Goal: Information Seeking & Learning: Learn about a topic

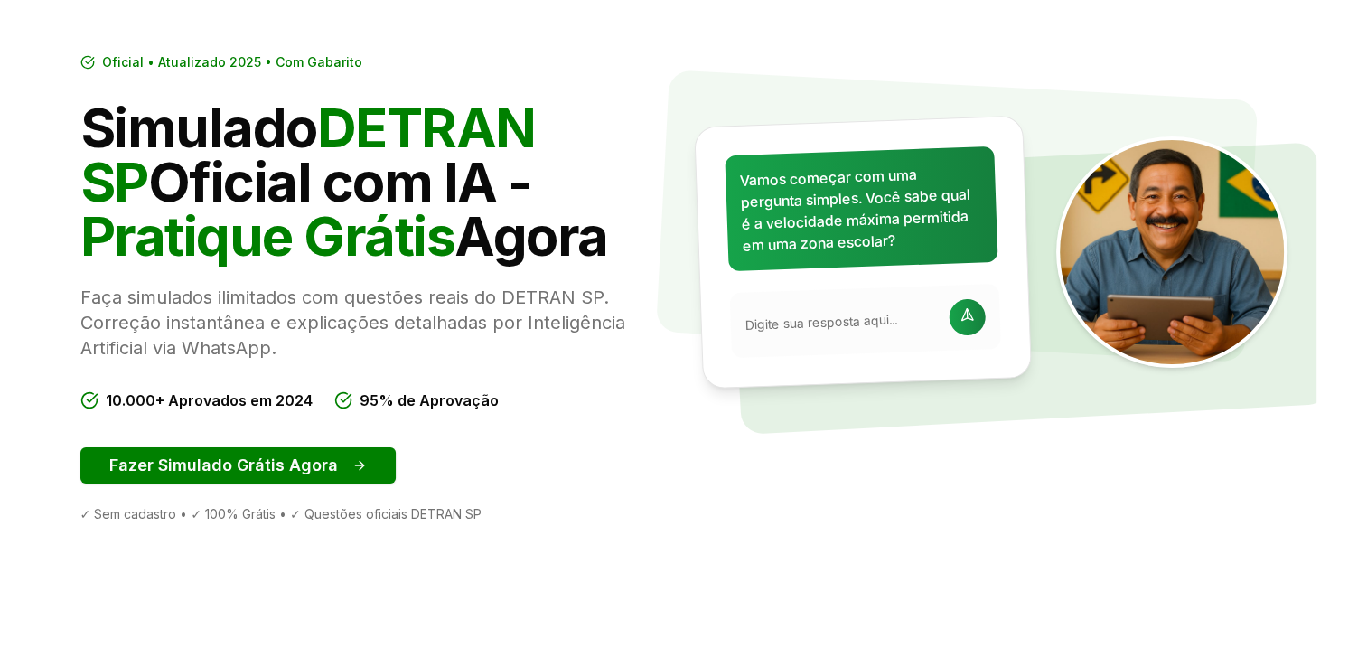
scroll to position [122, 0]
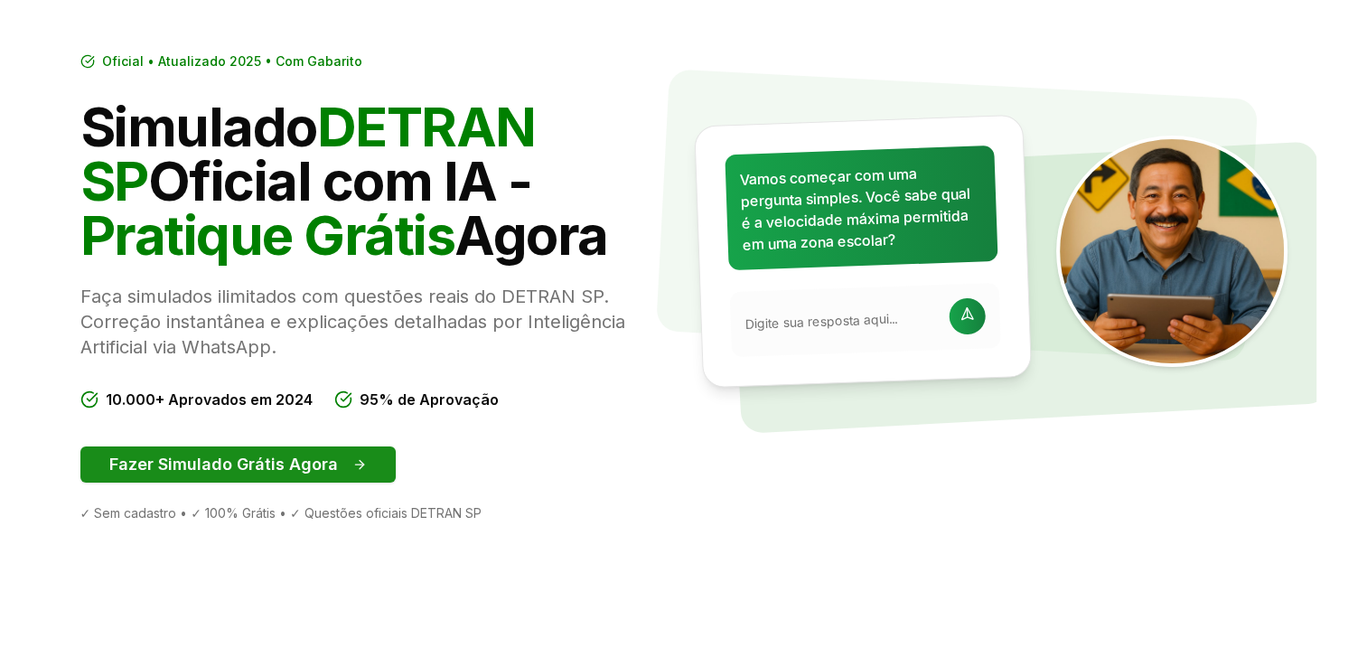
click at [235, 467] on button "Fazer Simulado Grátis Agora" at bounding box center [237, 464] width 315 height 36
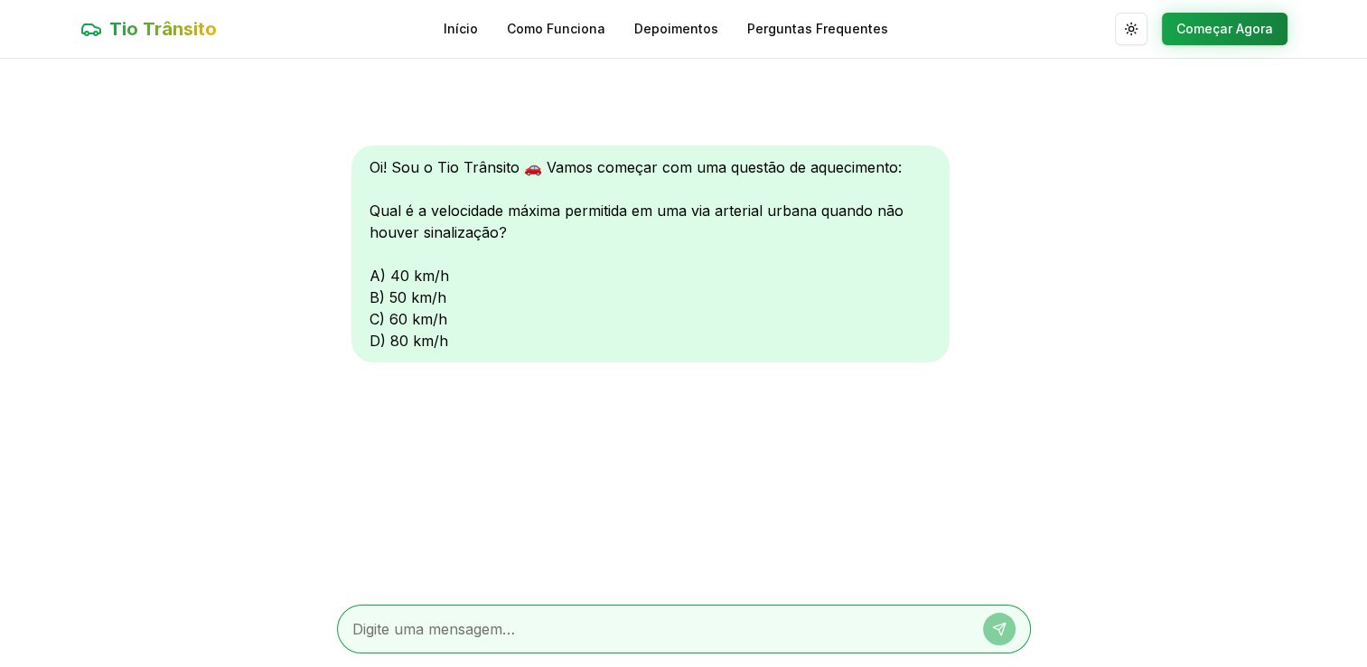
click at [374, 319] on div "Oi! Sou o Tio Trânsito 🚗 Vamos começar com uma questão de aquecimento: Qual é a…" at bounding box center [650, 253] width 598 height 217
click at [376, 274] on div "Oi! Sou o Tio Trânsito 🚗 Vamos começar com uma questão de aquecimento: Qual é a…" at bounding box center [650, 253] width 598 height 217
click at [426, 624] on textarea at bounding box center [658, 629] width 612 height 22
type textarea "a"
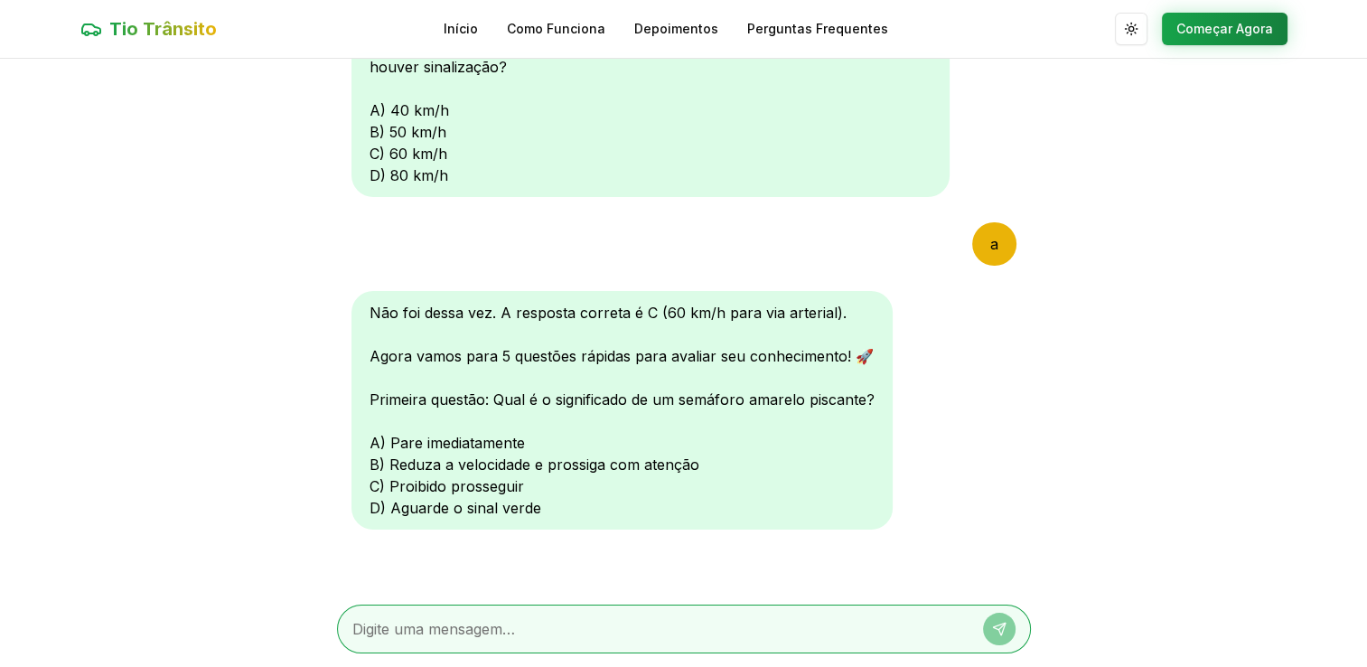
scroll to position [163, 0]
type textarea "d"
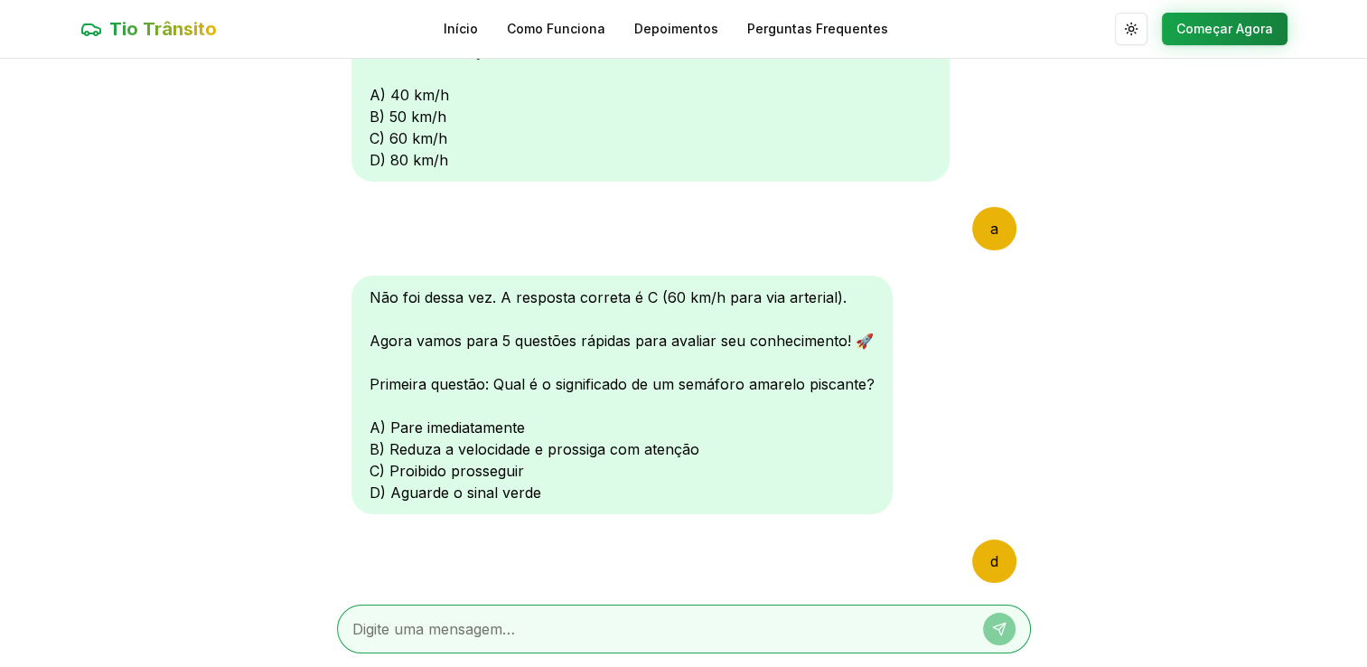
scroll to position [0, 0]
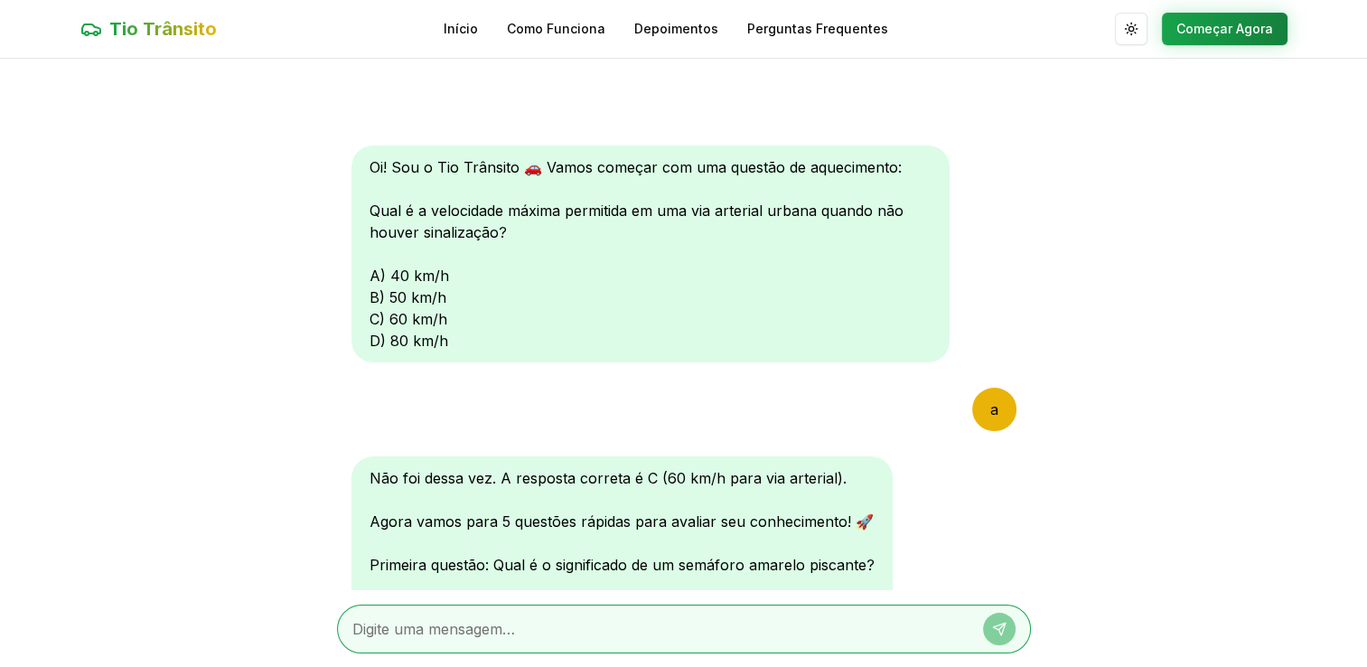
scroll to position [122, 0]
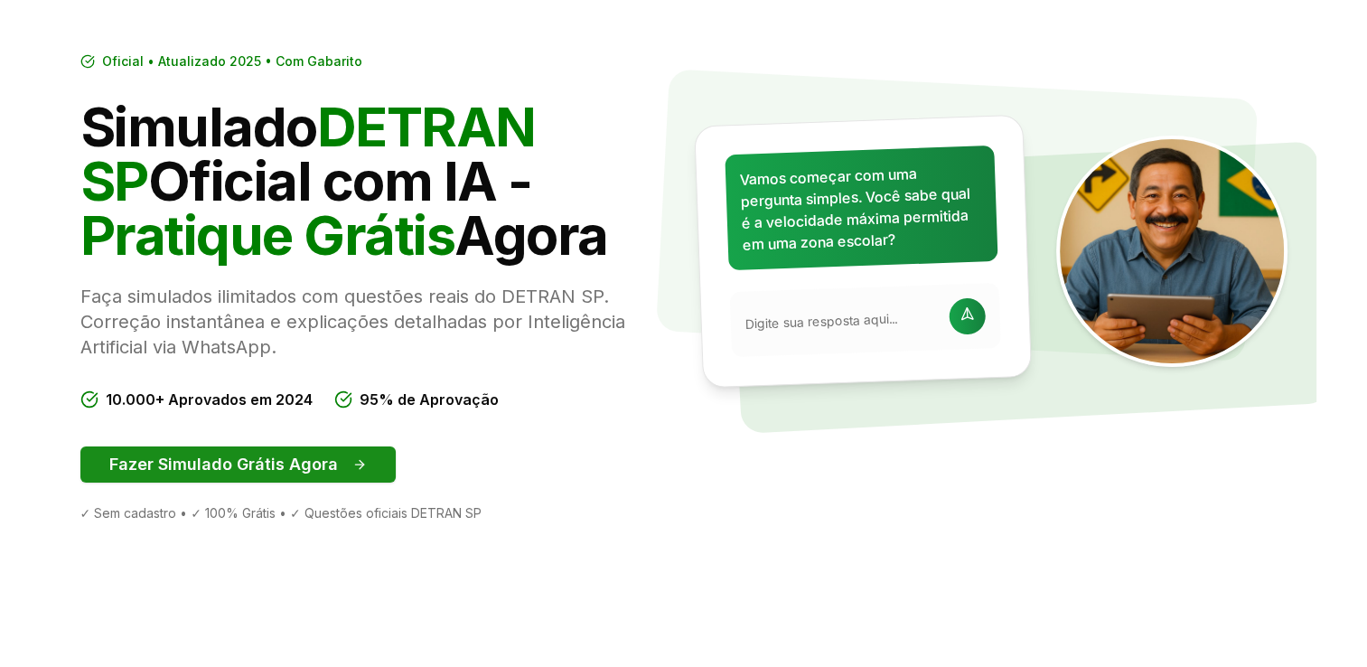
click at [214, 464] on button "Fazer Simulado Grátis Agora" at bounding box center [237, 464] width 315 height 36
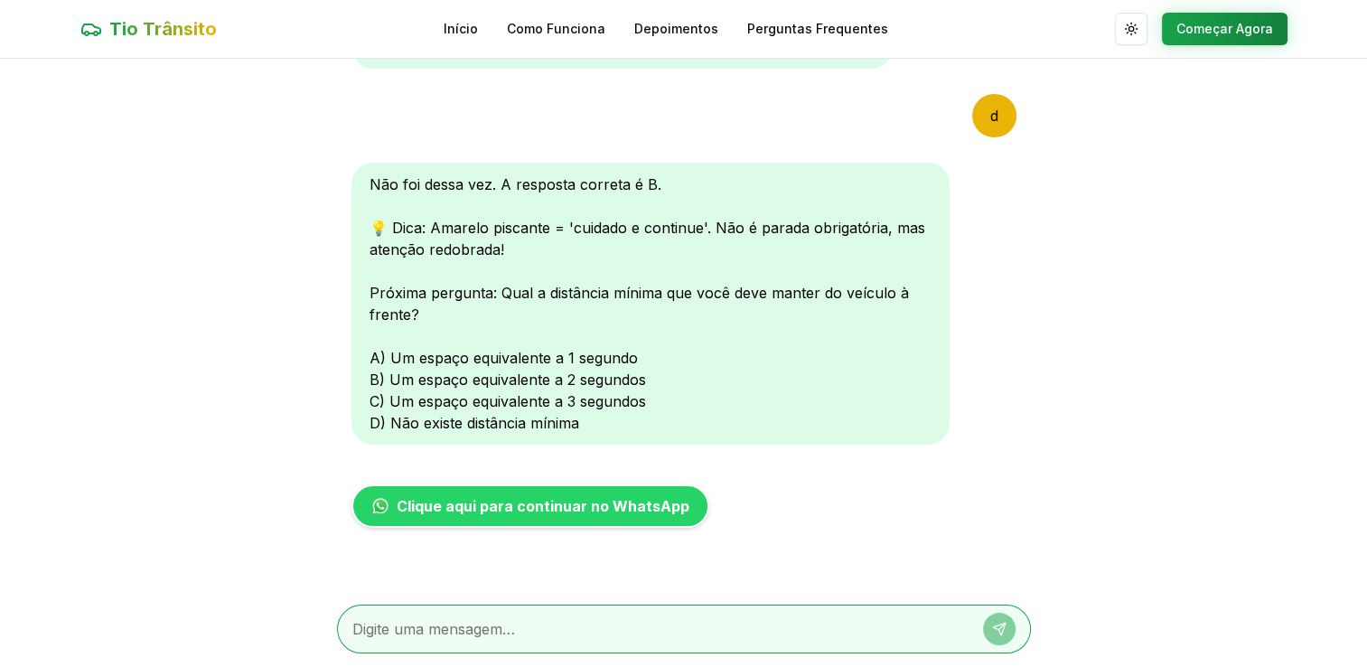
scroll to position [634, 0]
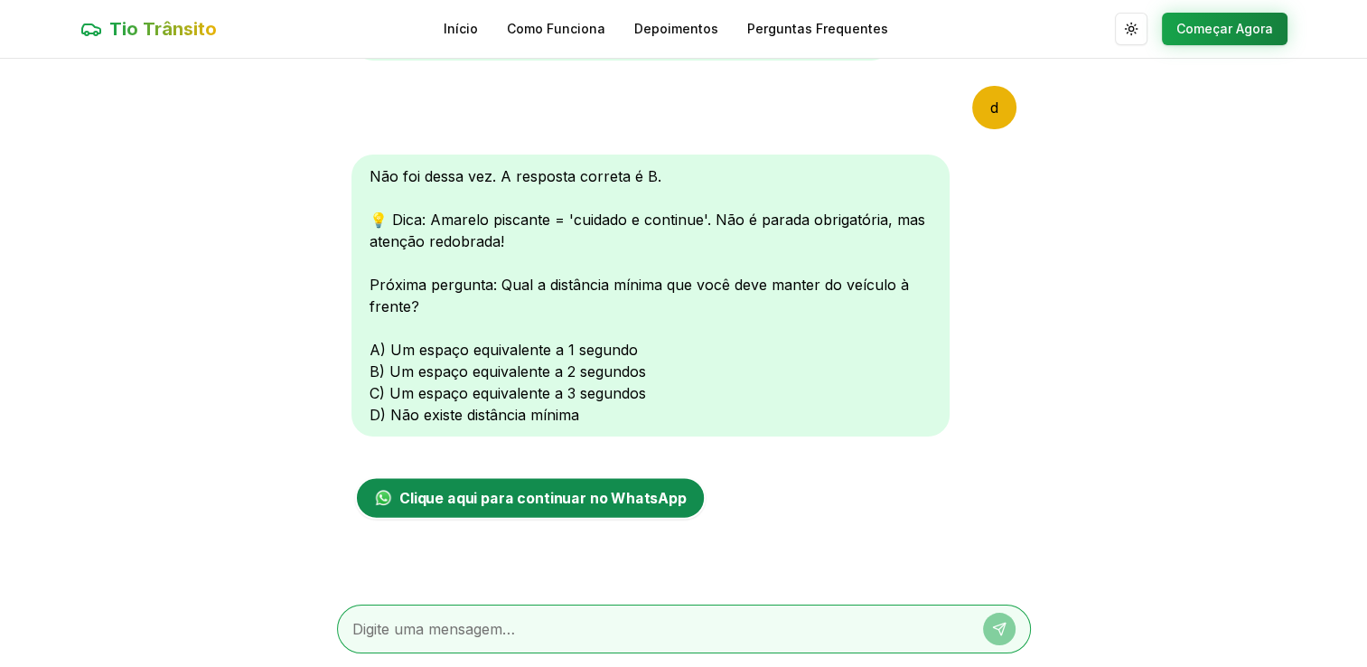
click at [528, 498] on span "Clique aqui para continuar no WhatsApp" at bounding box center [541, 498] width 287 height 22
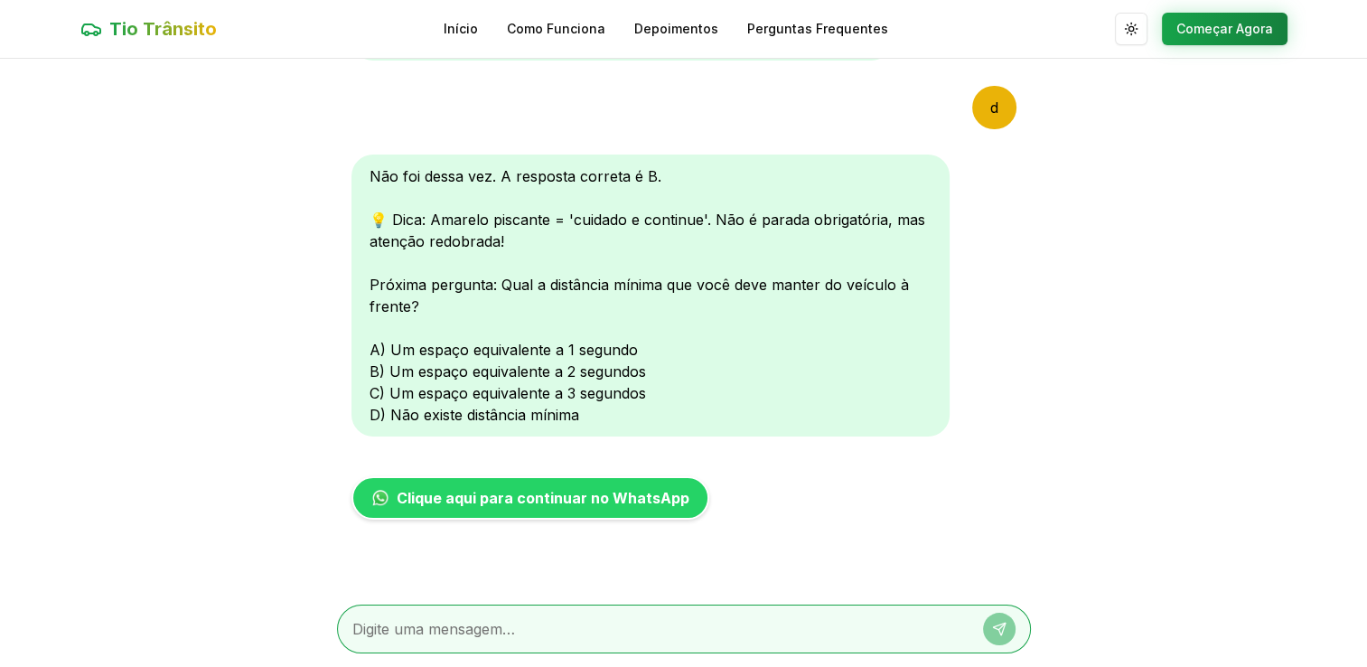
click at [410, 620] on textarea at bounding box center [658, 629] width 612 height 22
type textarea "b"
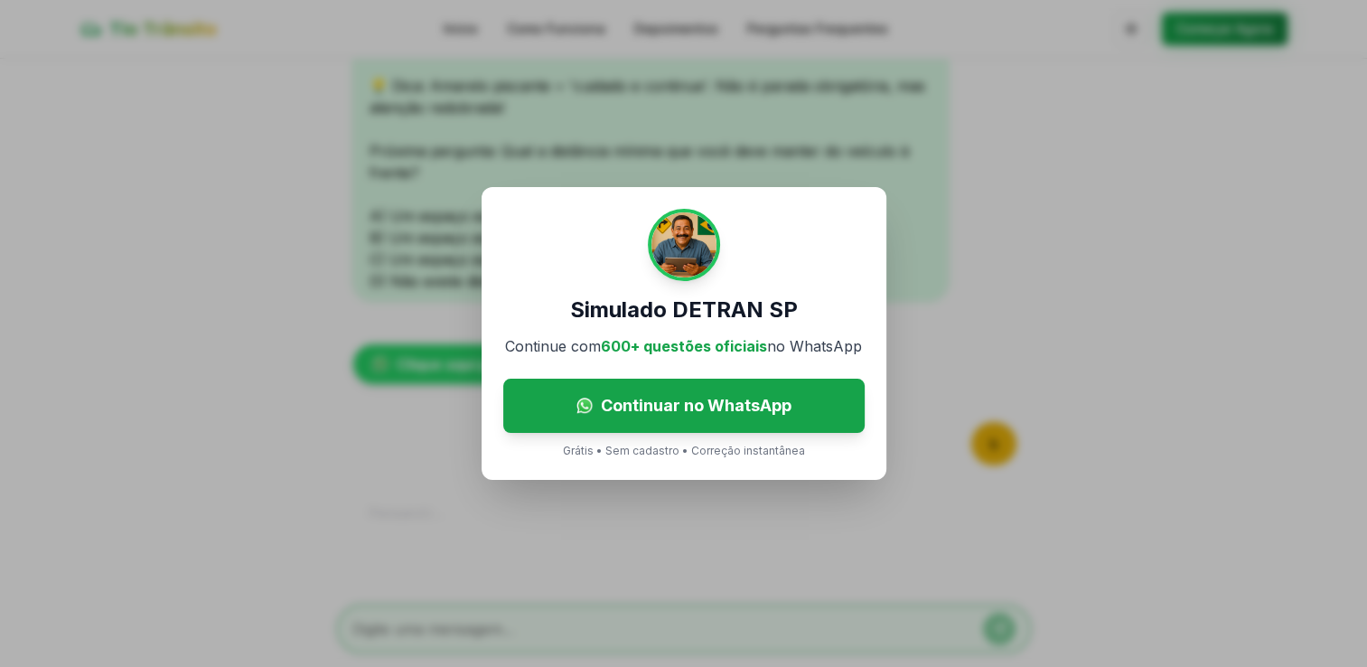
scroll to position [836, 0]
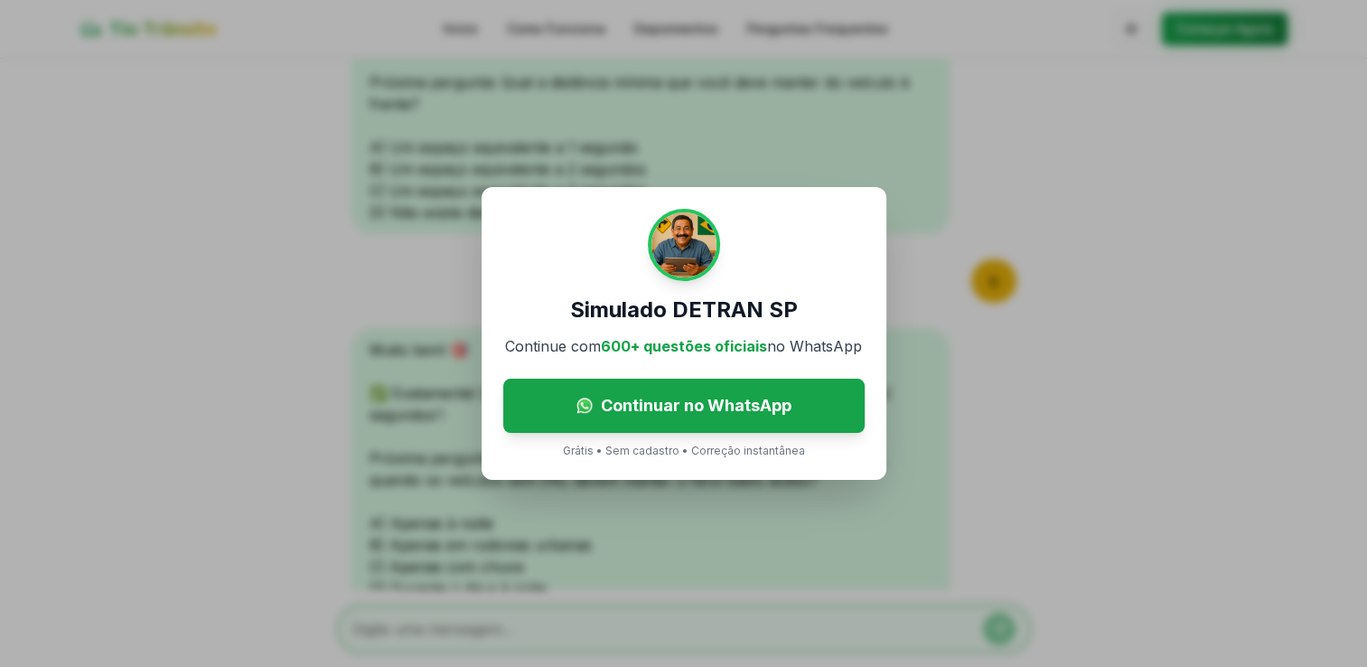
click at [322, 428] on div "Simulado DETRAN SP Continue com 600+ questões oficiais no WhatsApp Continuar no…" at bounding box center [683, 333] width 1367 height 667
click at [543, 75] on div "Simulado DETRAN SP Continue com 600+ questões oficiais no WhatsApp Continuar no…" at bounding box center [683, 333] width 1367 height 667
click at [426, 344] on div "Simulado DETRAN SP Continue com 600+ questões oficiais no WhatsApp Continuar no…" at bounding box center [683, 333] width 1367 height 667
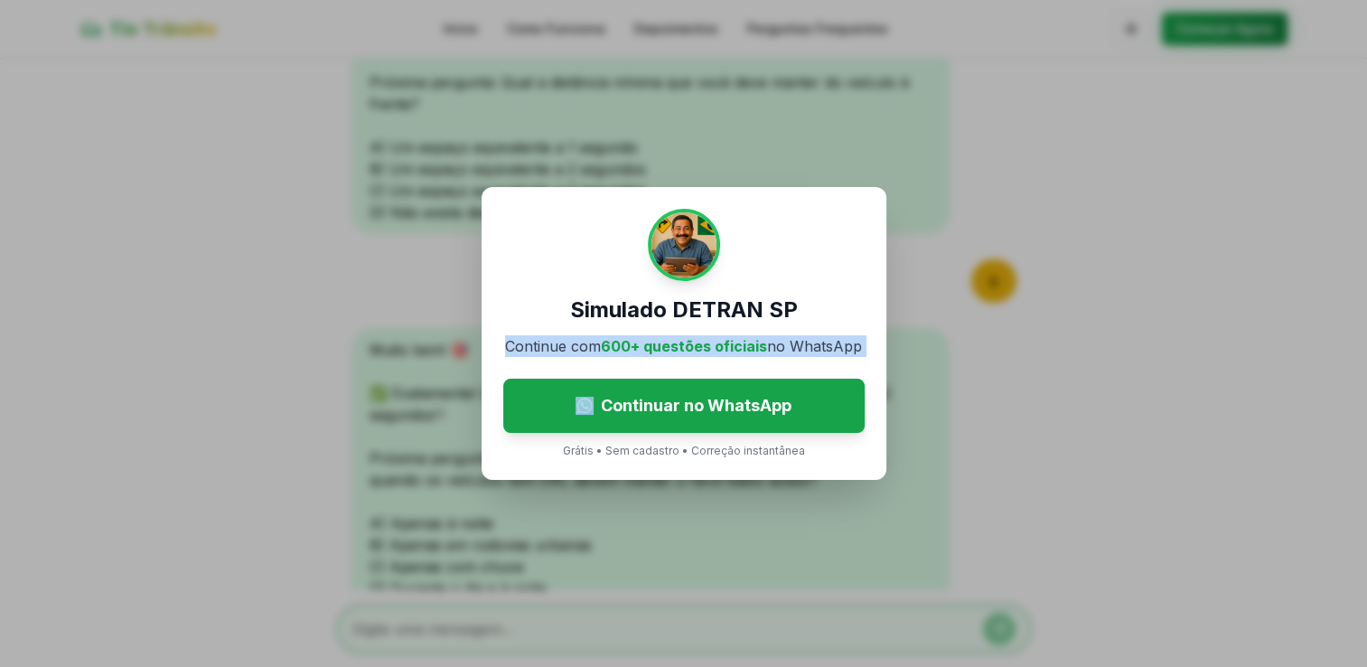
click at [426, 344] on div "Simulado DETRAN SP Continue com 600+ questões oficiais no WhatsApp Continuar no…" at bounding box center [683, 333] width 1367 height 667
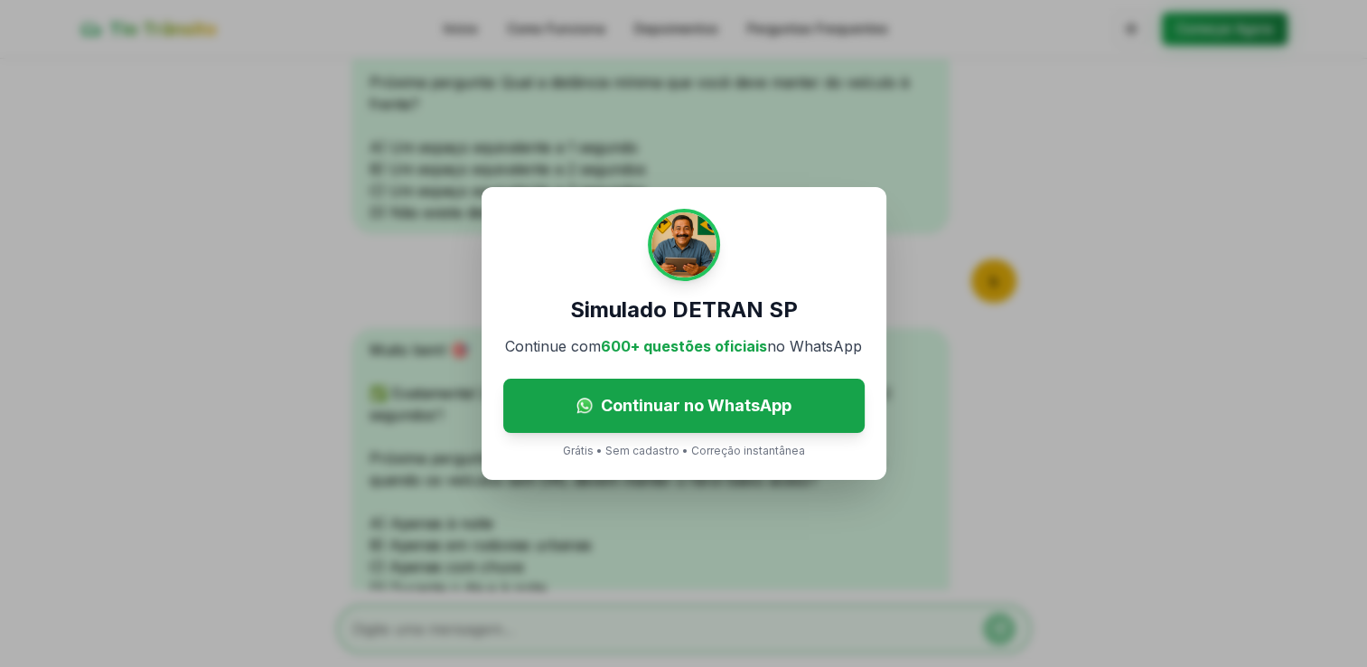
drag, startPoint x: 426, startPoint y: 344, endPoint x: 614, endPoint y: 55, distance: 344.7
click at [614, 55] on div "Simulado DETRAN SP Continue com 600+ questões oficiais no WhatsApp Continuar no…" at bounding box center [683, 333] width 1367 height 667
click at [584, 453] on p "Grátis • Sem cadastro • Correção instantânea" at bounding box center [684, 450] width 242 height 14
click at [637, 449] on p "Grátis • Sem cadastro • Correção instantânea" at bounding box center [684, 450] width 242 height 14
click at [338, 413] on div "Simulado DETRAN SP Continue com 600+ questões oficiais no WhatsApp Continuar no…" at bounding box center [683, 333] width 1367 height 667
